Goal: Task Accomplishment & Management: Manage account settings

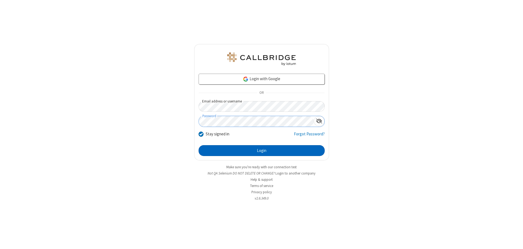
click at [261, 151] on button "Login" at bounding box center [262, 150] width 126 height 11
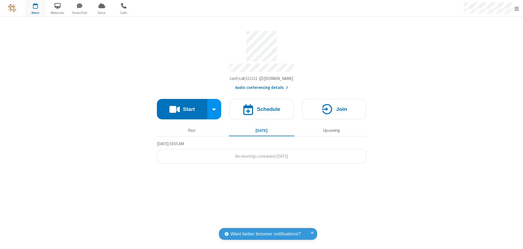
click at [517, 8] on span "Open menu" at bounding box center [516, 8] width 4 height 5
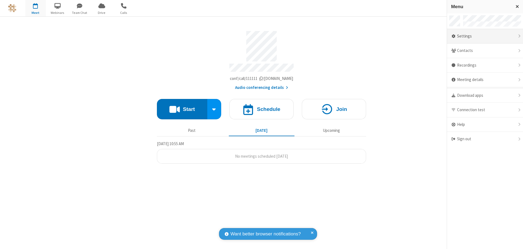
click at [485, 36] on div "Settings" at bounding box center [485, 36] width 76 height 15
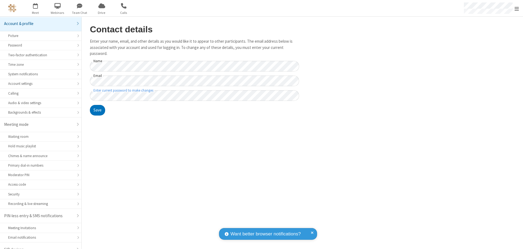
scroll to position [8, 0]
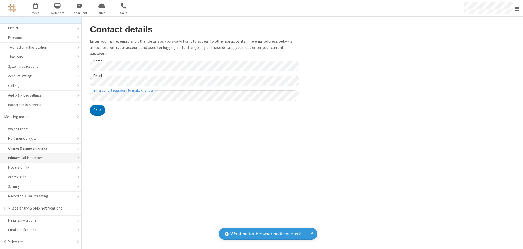
click at [39, 158] on div "Primary dial-in numbers" at bounding box center [40, 158] width 65 height 5
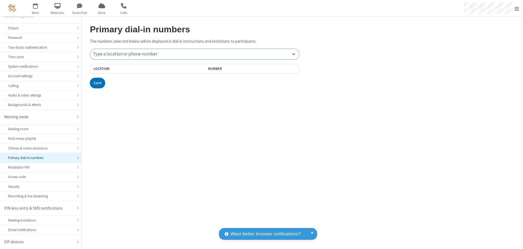
click at [194, 54] on div "Type a location or phone number" at bounding box center [194, 54] width 209 height 11
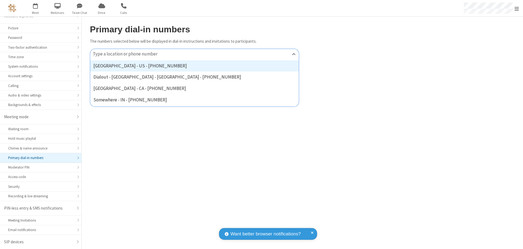
type input "[PHONE_NUMBER]"
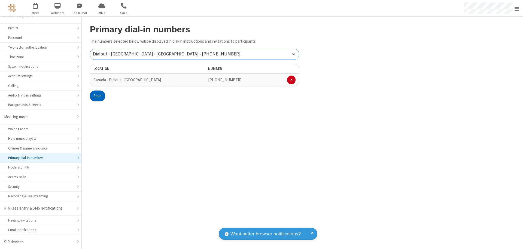
click at [97, 96] on button "Save" at bounding box center [97, 96] width 15 height 11
